Goal: Obtain resource: Obtain resource

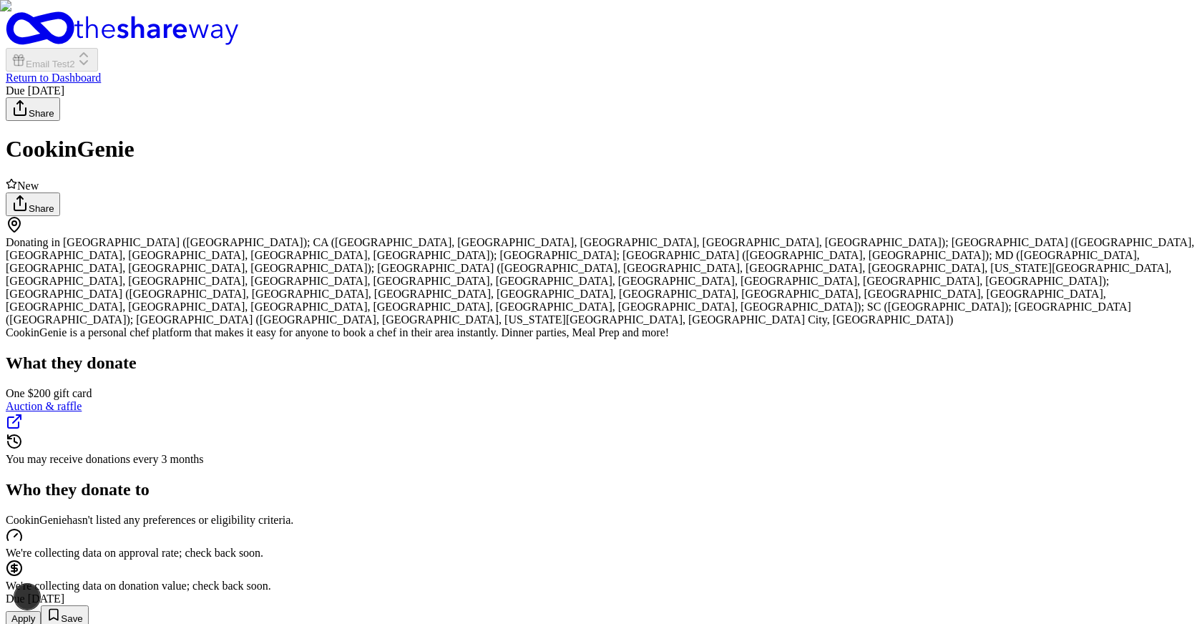
click at [41, 611] on button "Apply" at bounding box center [23, 618] width 35 height 15
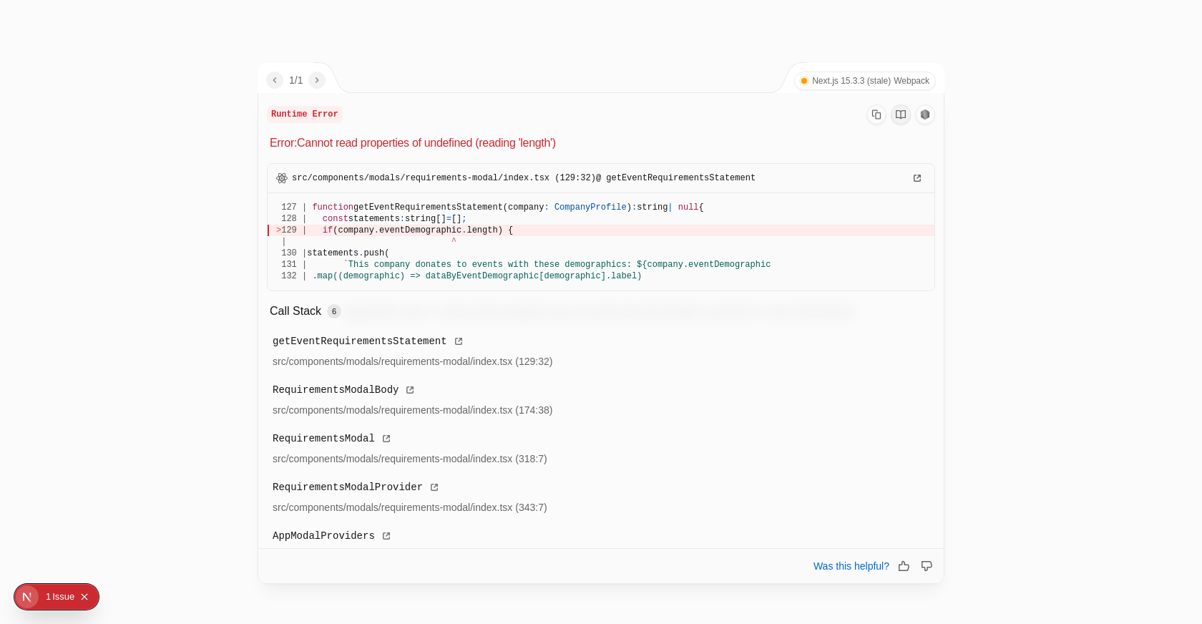
click at [192, 230] on div at bounding box center [601, 312] width 1202 height 624
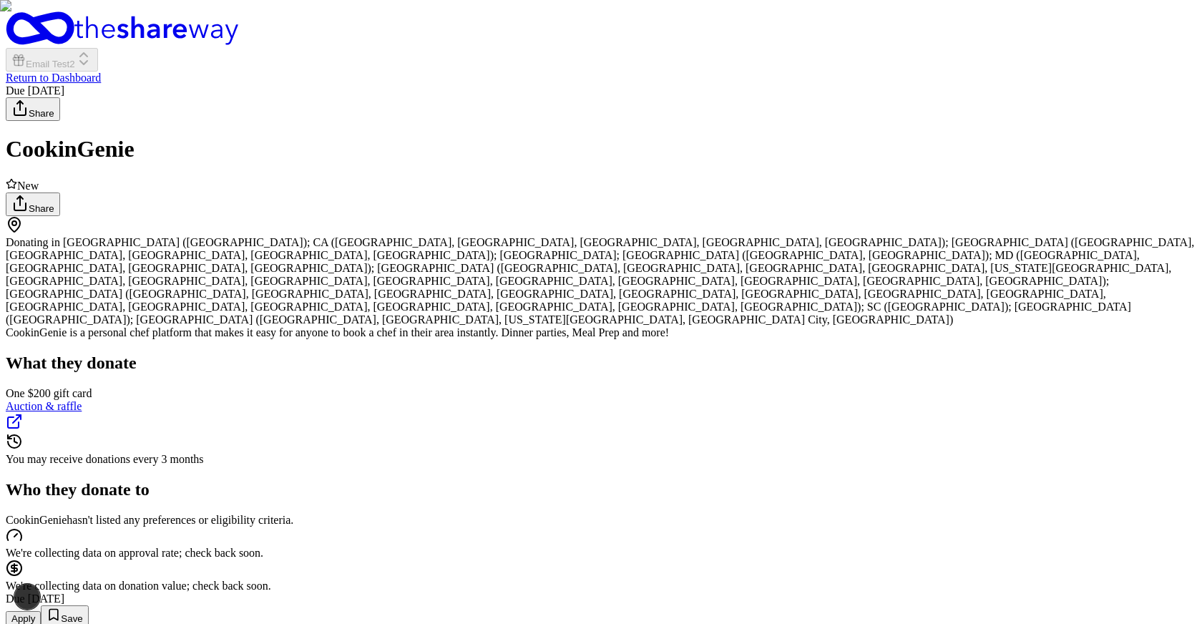
click at [41, 611] on button "Apply" at bounding box center [23, 618] width 35 height 15
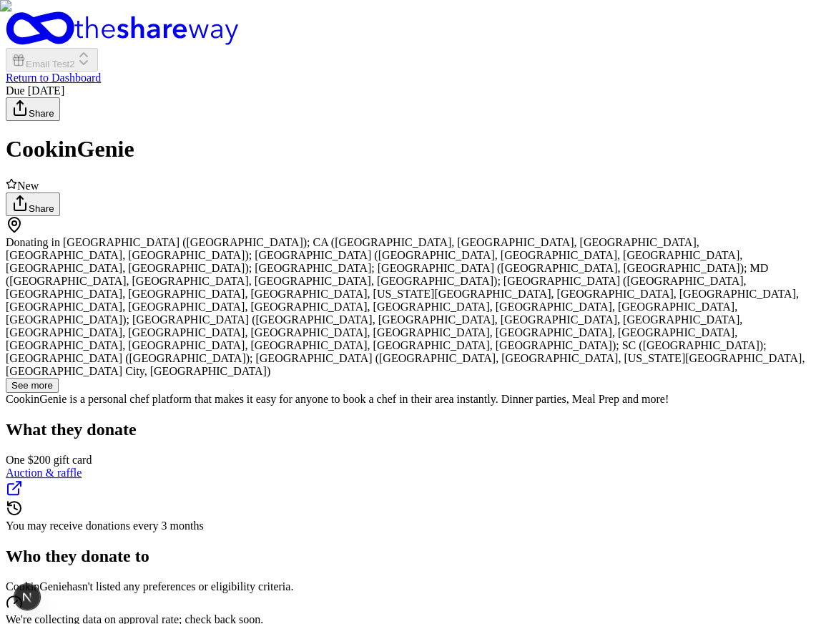
drag, startPoint x: 298, startPoint y: 467, endPoint x: 263, endPoint y: 467, distance: 35.1
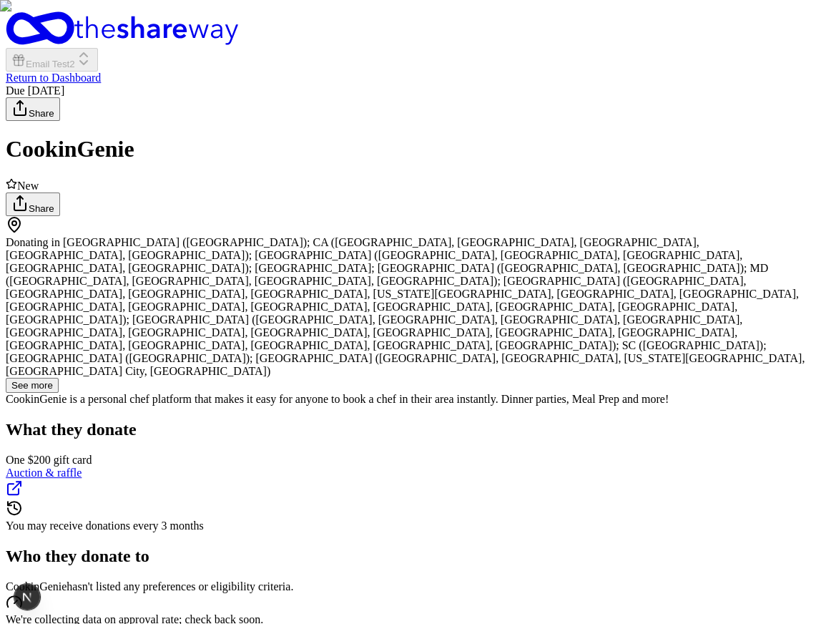
scroll to position [0, 0]
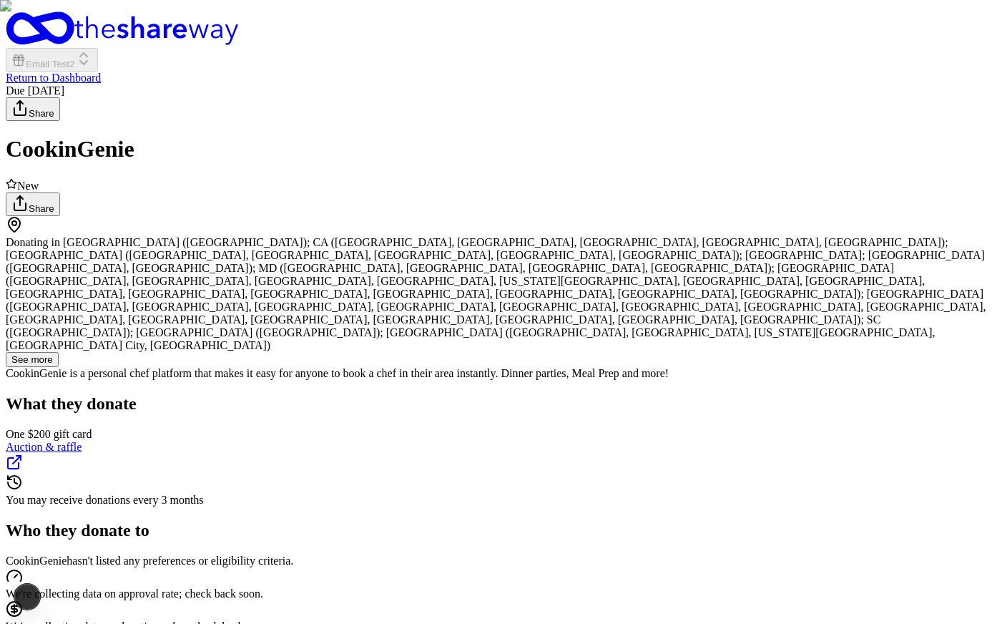
scroll to position [127, 0]
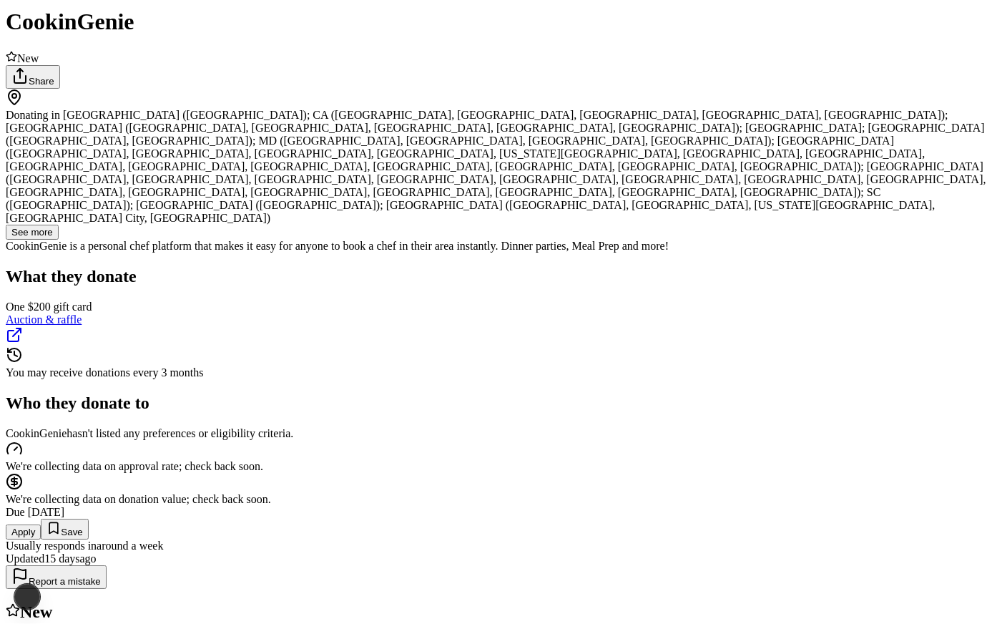
click at [41, 524] on button "Apply" at bounding box center [23, 531] width 35 height 15
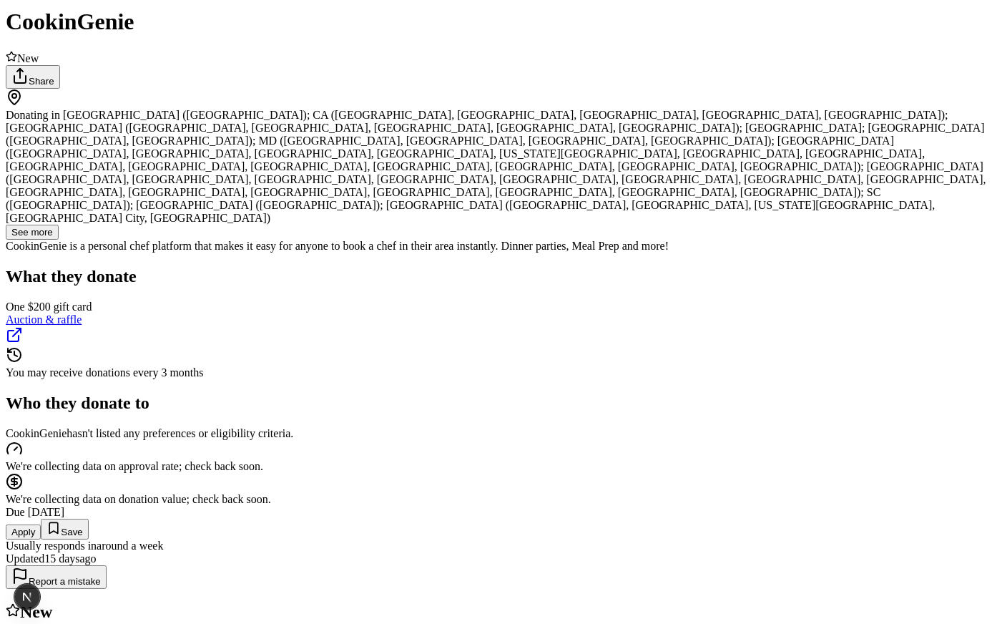
click at [41, 524] on button "Apply" at bounding box center [23, 531] width 35 height 15
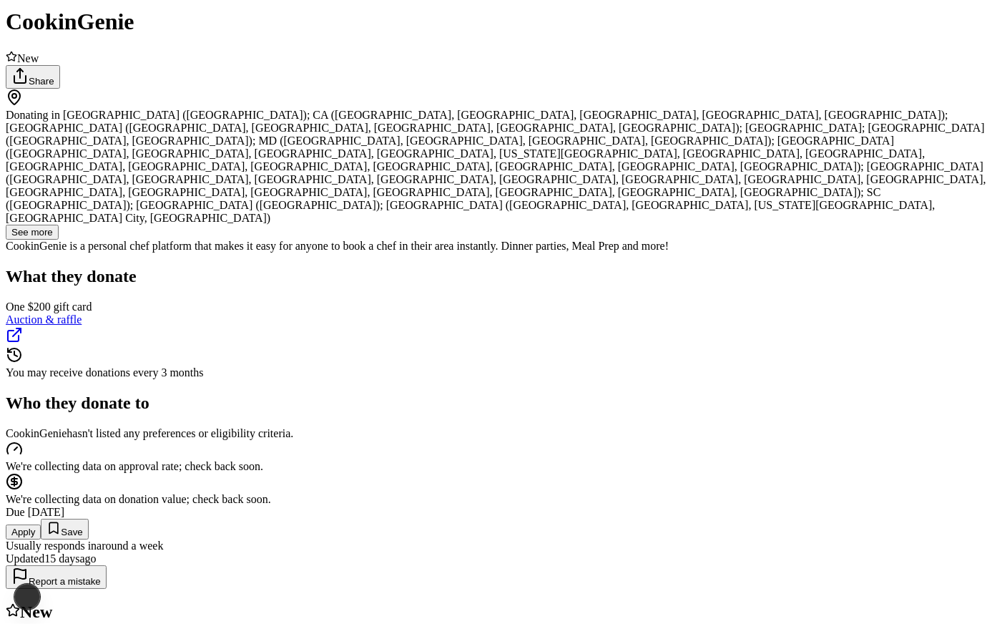
click at [41, 524] on button "Apply" at bounding box center [23, 531] width 35 height 15
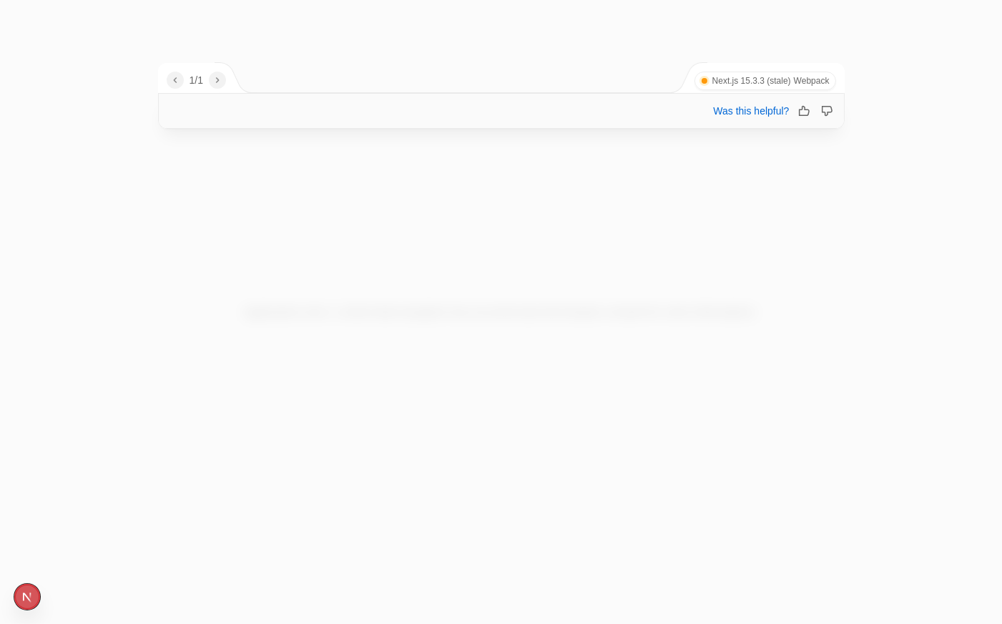
scroll to position [0, 0]
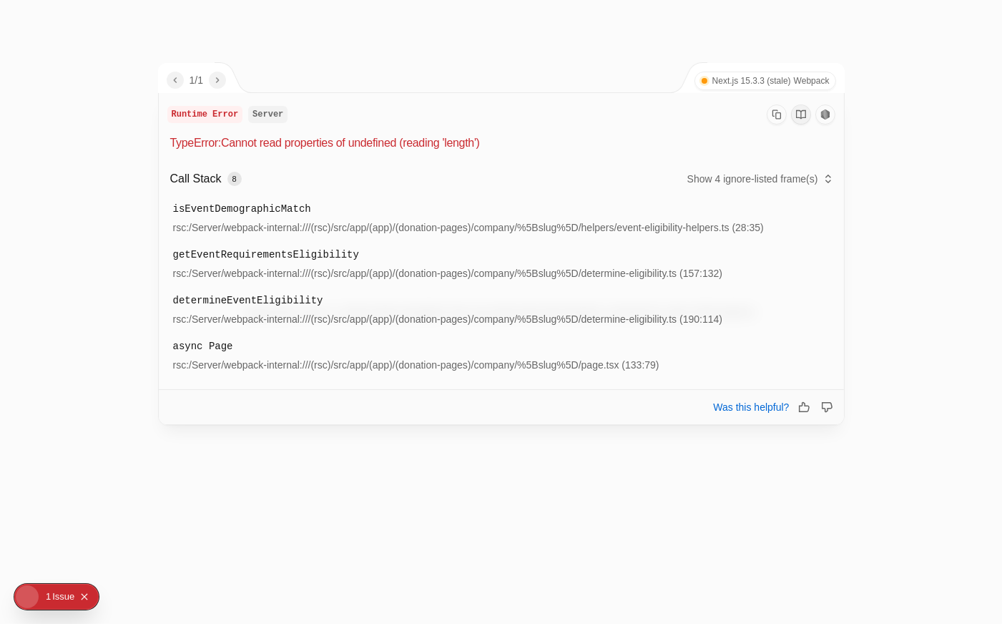
click at [479, 442] on div "1 2" at bounding box center [502, 440] width 687 height 31
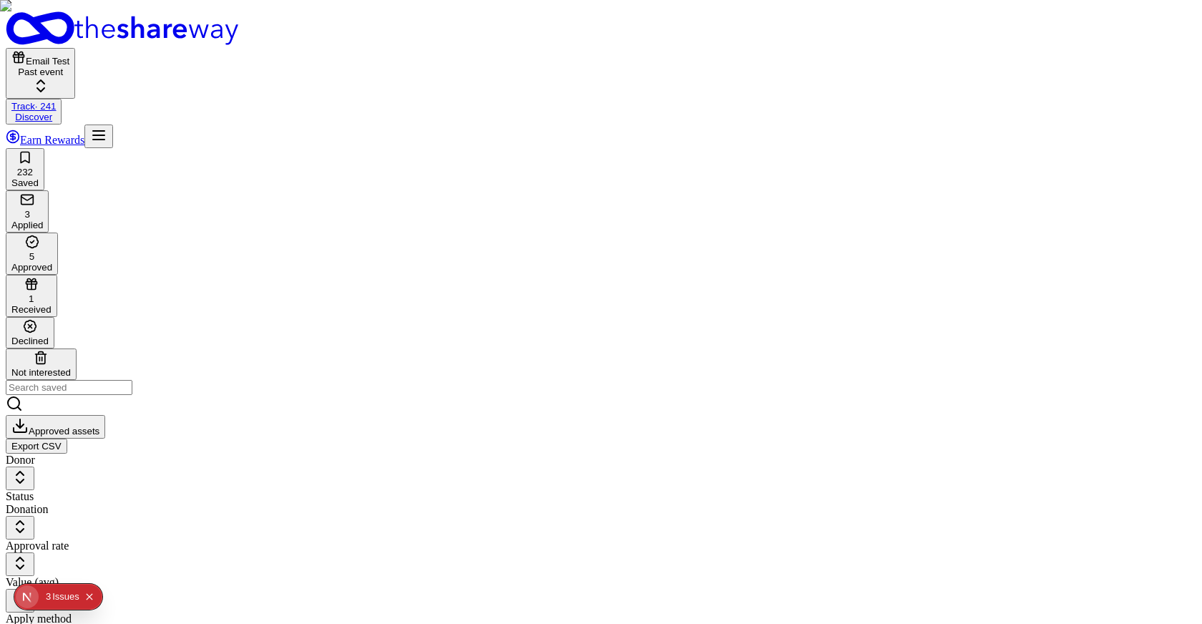
click at [75, 48] on button "Email Test Past event" at bounding box center [40, 73] width 69 height 51
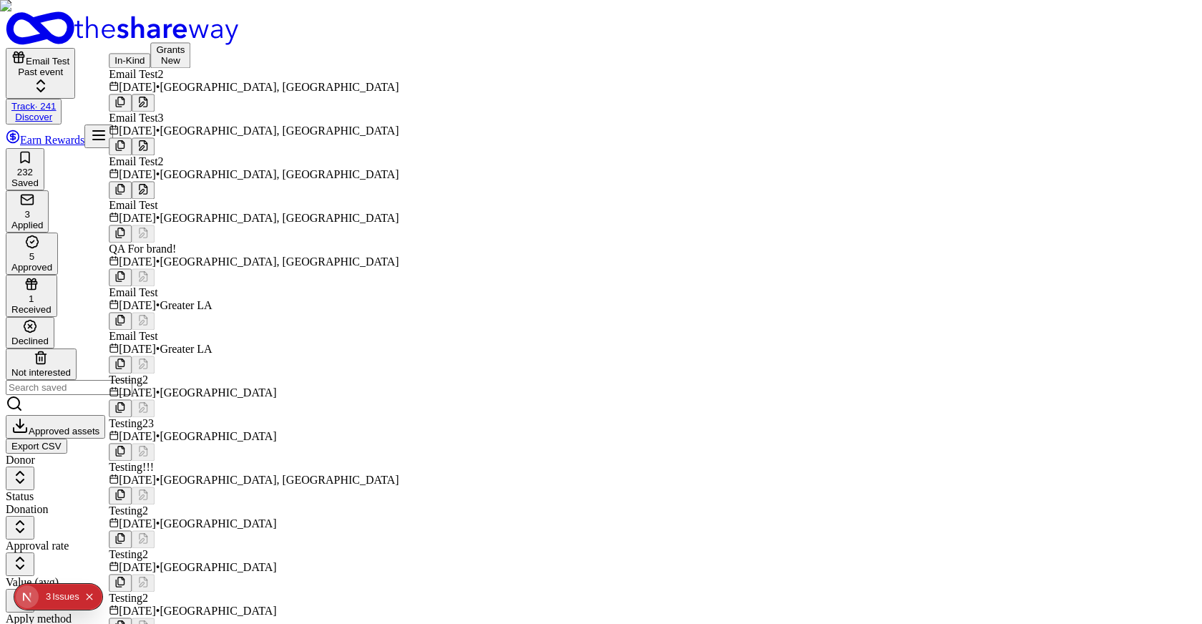
click at [220, 93] on span "Hartford, CT" at bounding box center [279, 87] width 239 height 12
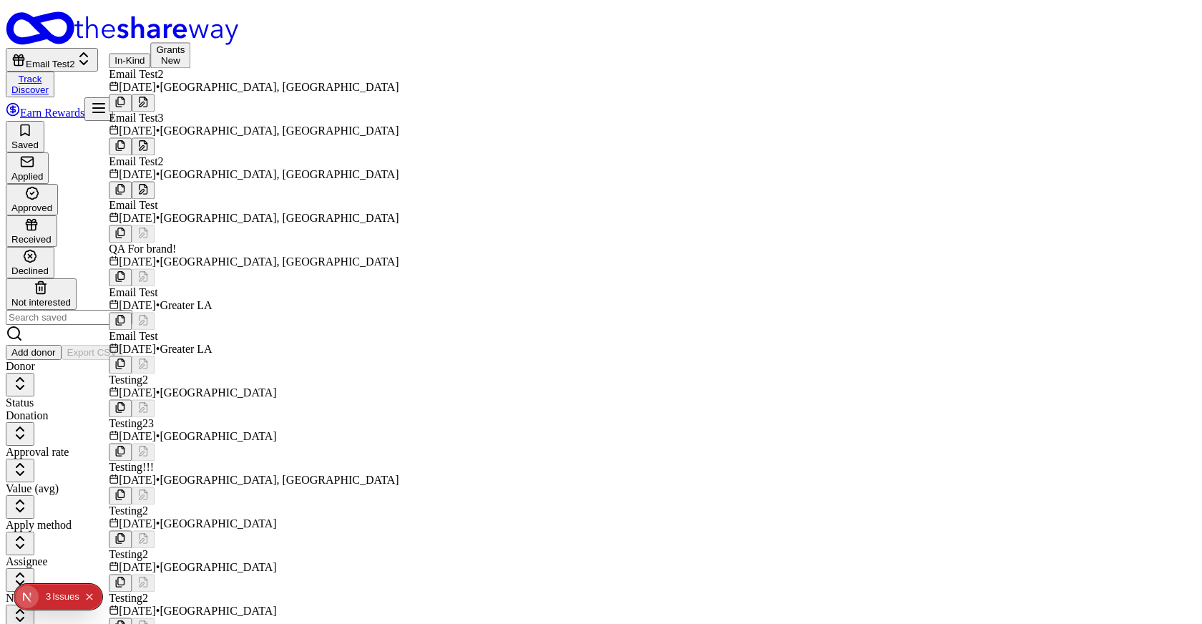
click at [599, 121] on div "Saved Applied Approved Received Declined Not interested Add donor Export CSV" at bounding box center [601, 240] width 1191 height 239
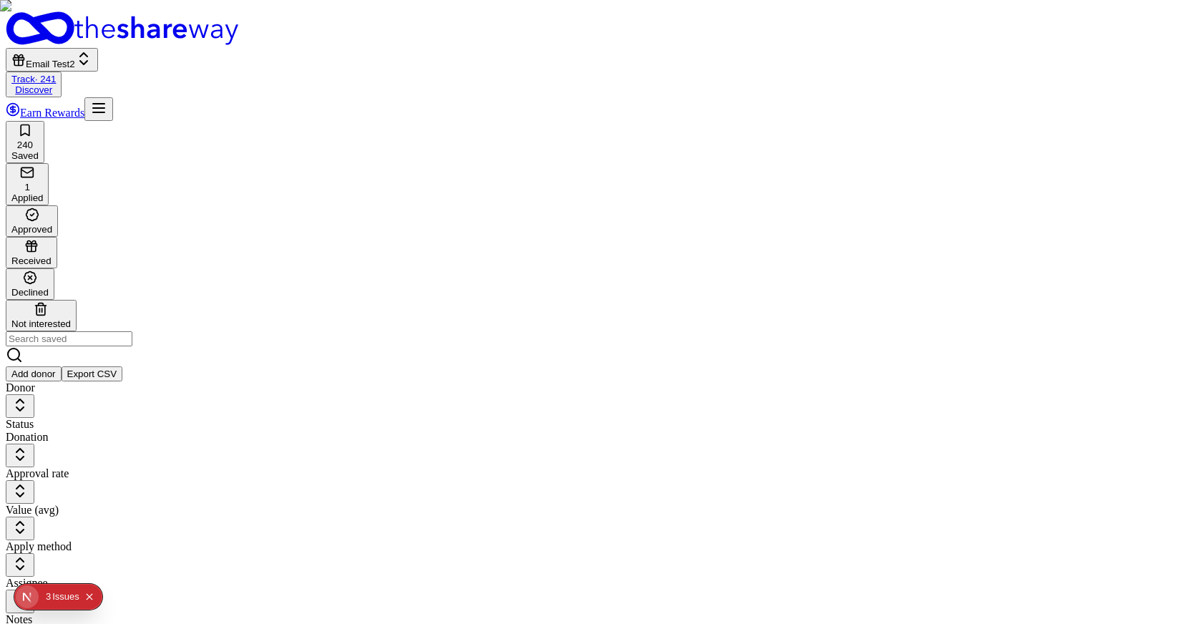
click at [75, 59] on span "Email Test2" at bounding box center [50, 64] width 49 height 11
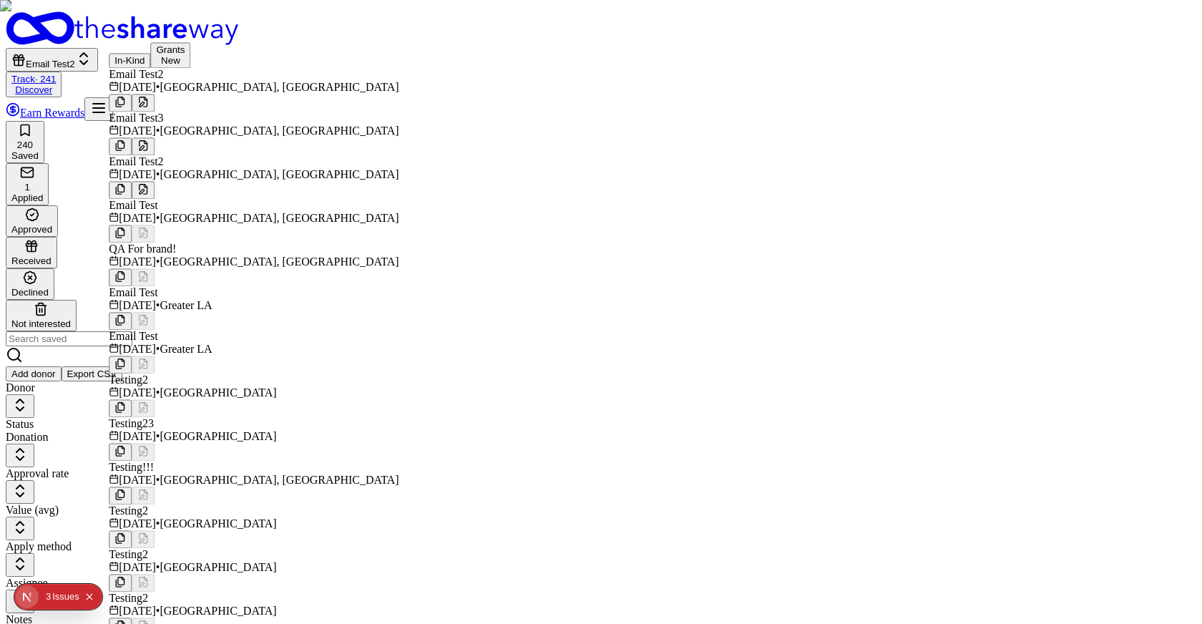
click at [155, 98] on button at bounding box center [143, 103] width 23 height 18
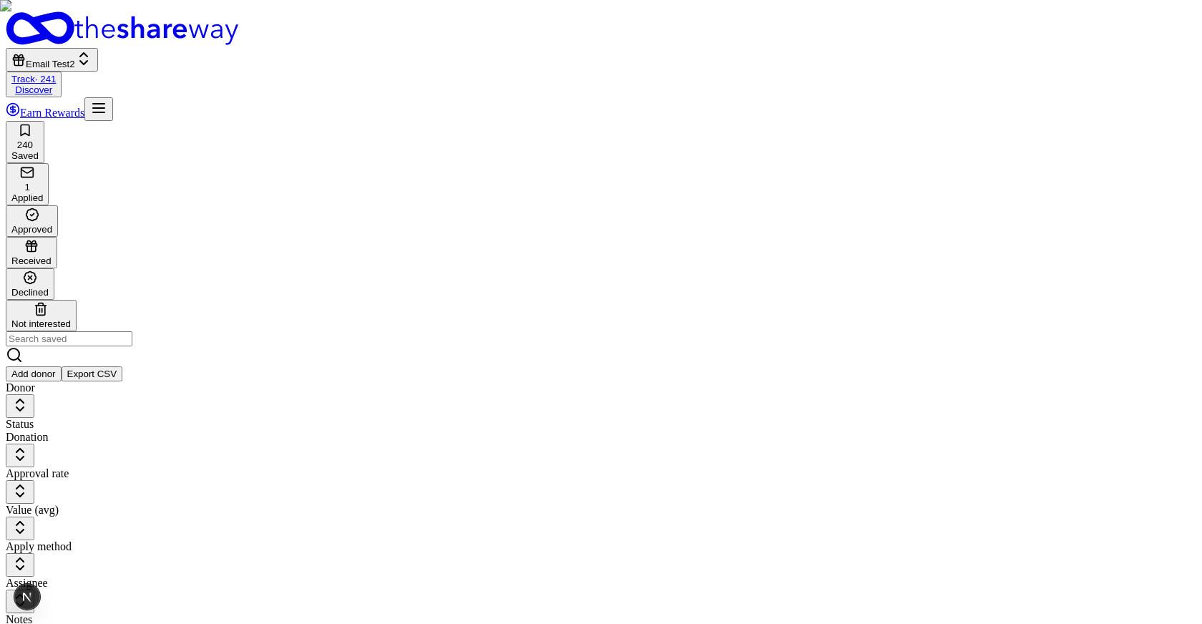
scroll to position [79, 0]
click at [333, 41] on div "Email Test2 Track · 241 Discover" at bounding box center [601, 54] width 1191 height 86
click at [52, 84] on link "Discover" at bounding box center [33, 89] width 37 height 11
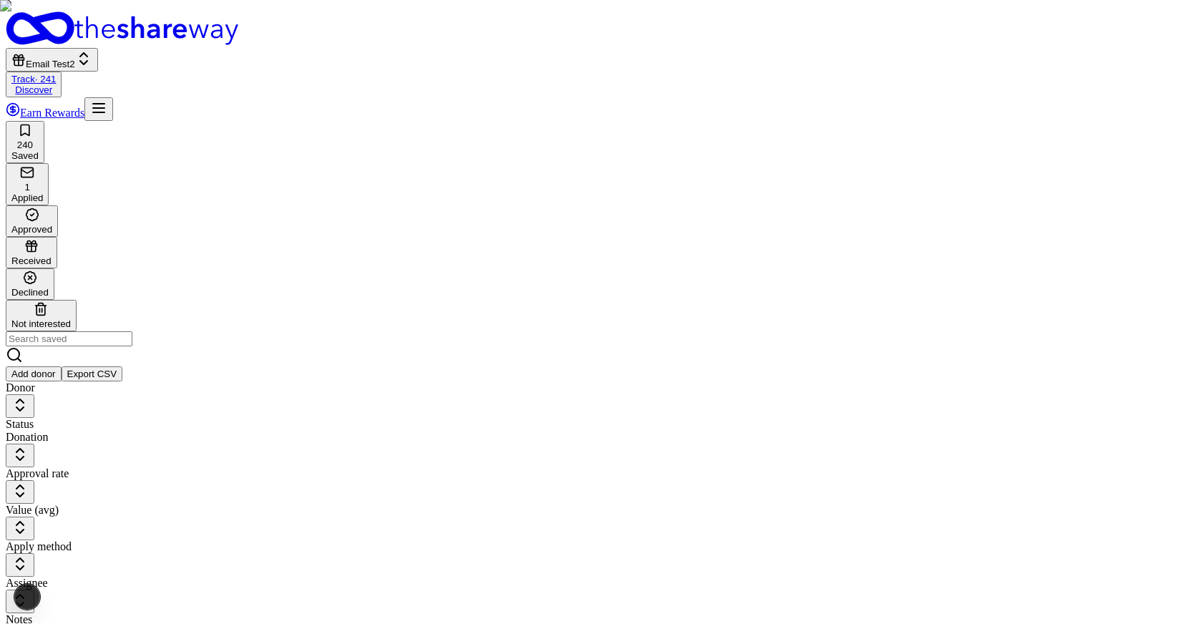
click at [52, 84] on link "Discover" at bounding box center [33, 89] width 37 height 11
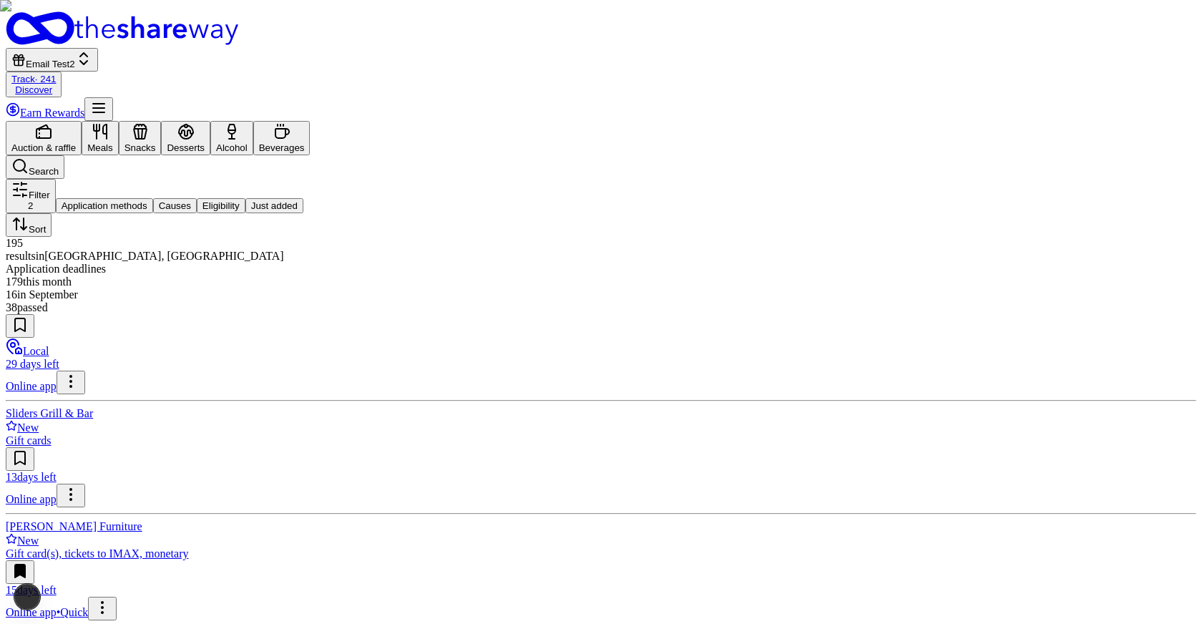
click at [782, 179] on div "Filter 2 Application methods Causes Eligibility Just added Sort" at bounding box center [601, 208] width 1191 height 58
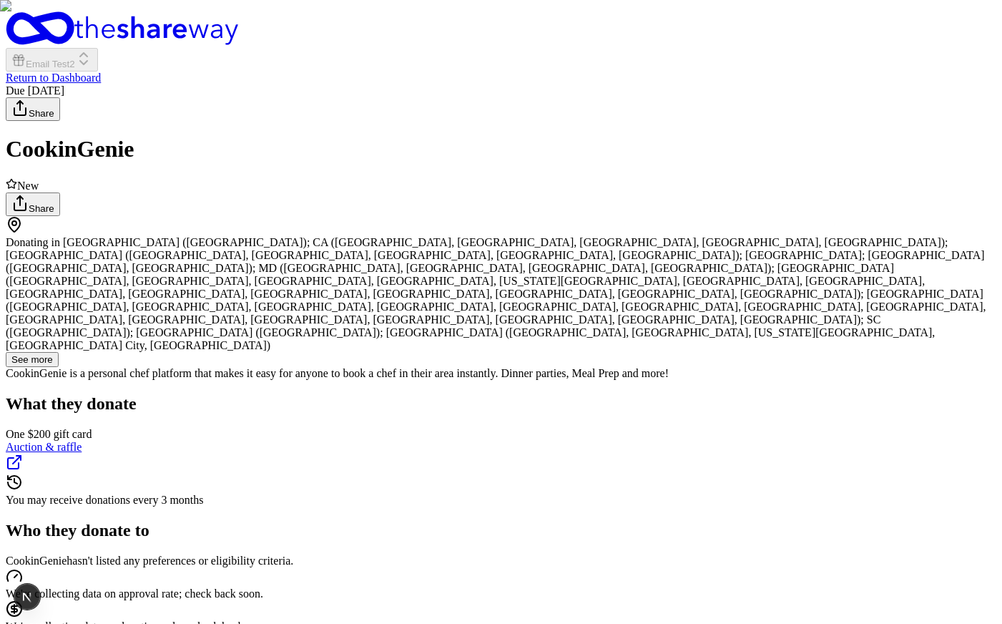
scroll to position [411, 0]
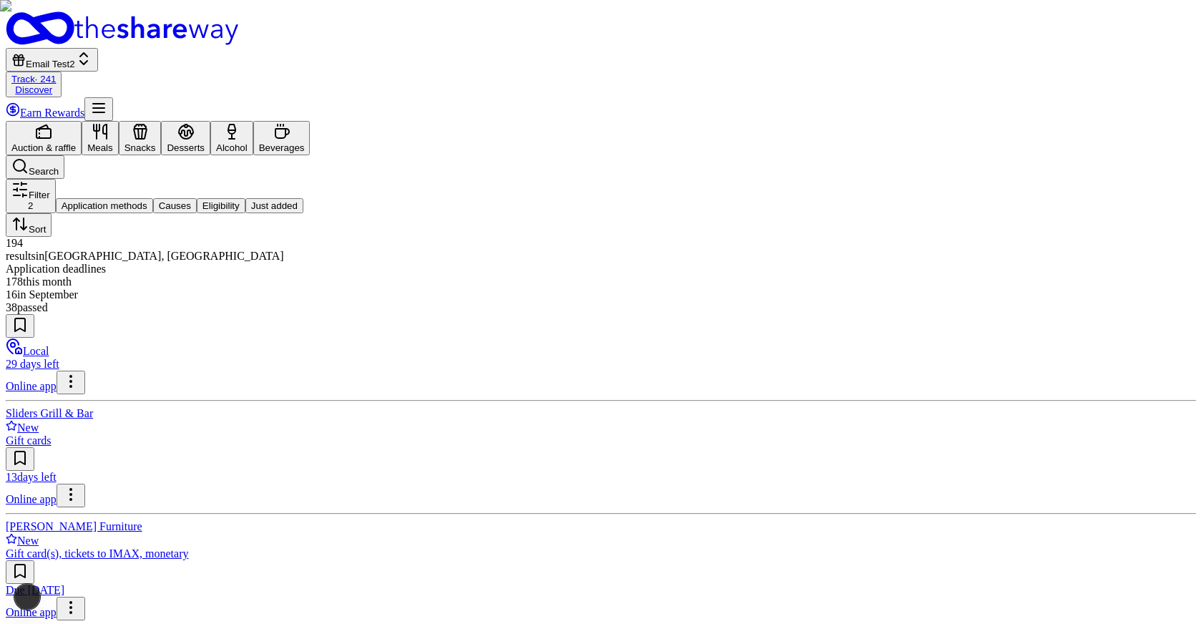
click at [600, 179] on div "Filter 2 Application methods Causes Eligibility Just added Sort" at bounding box center [601, 208] width 1191 height 58
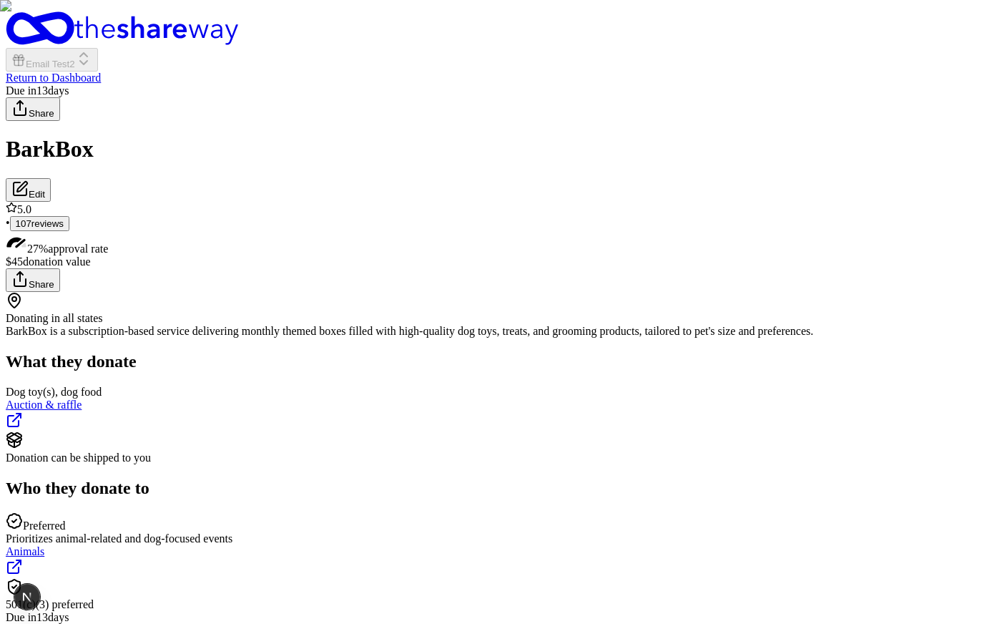
scroll to position [183, 0]
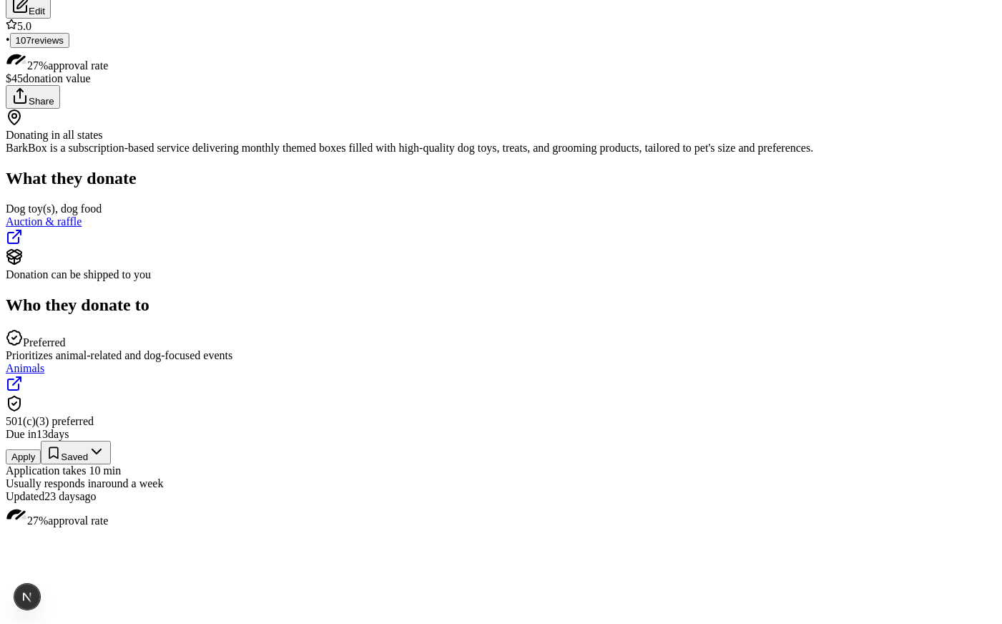
click at [41, 449] on button "Apply" at bounding box center [23, 456] width 35 height 15
